Goal: Book appointment/travel/reservation

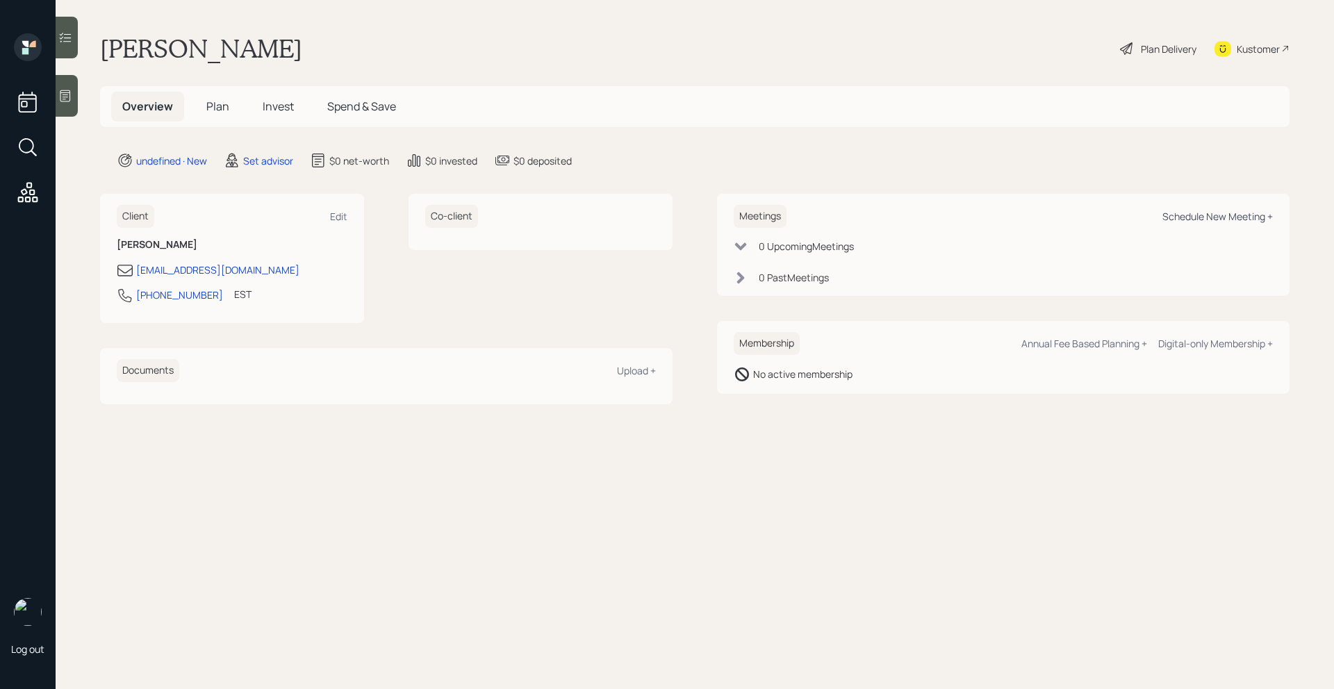
click at [1217, 217] on div "Schedule New Meeting +" at bounding box center [1217, 216] width 110 height 13
select select "round-[PERSON_NAME]"
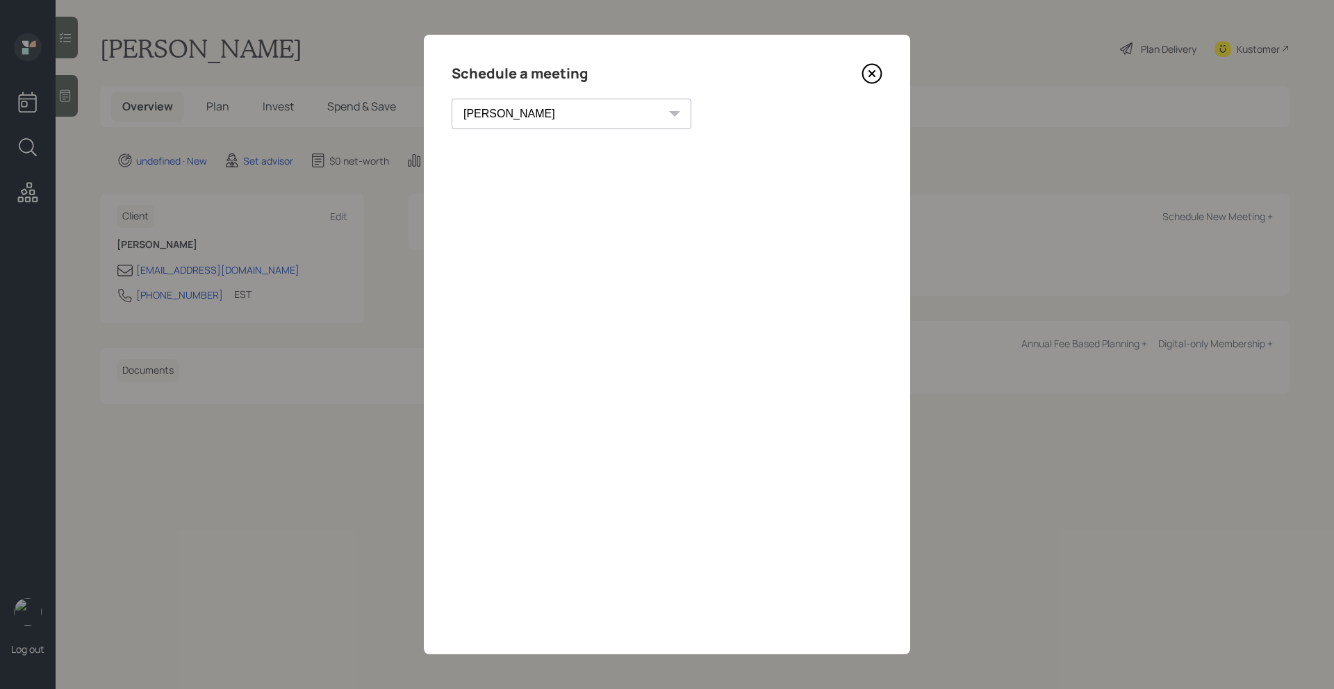
click at [876, 74] on icon at bounding box center [872, 73] width 21 height 21
